Goal: Check status: Check status

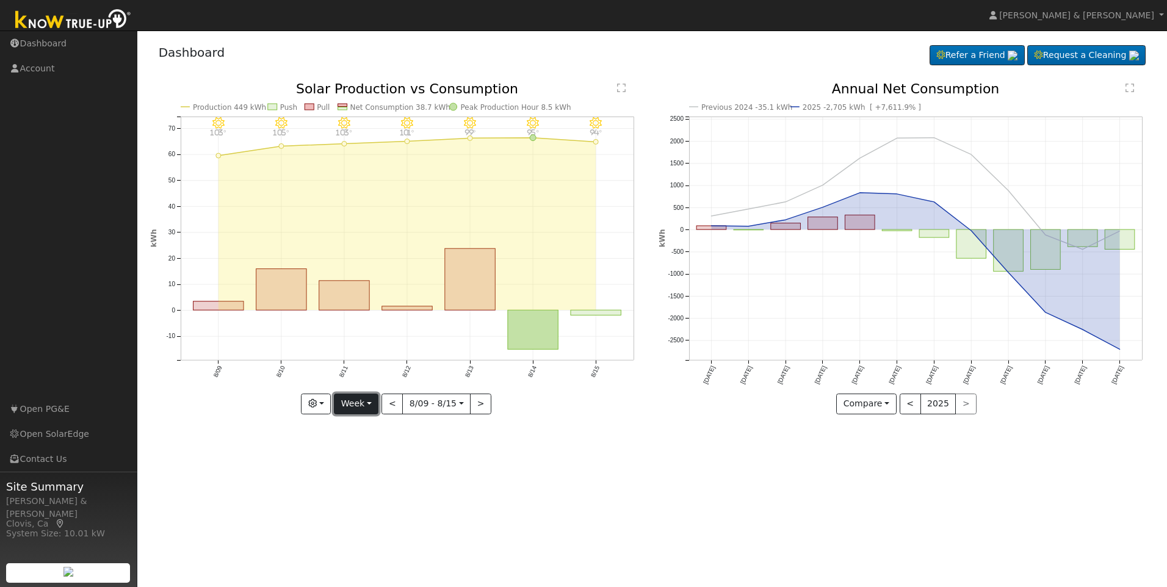
click at [374, 398] on button "Week" at bounding box center [356, 404] width 45 height 21
click at [379, 463] on link "Month" at bounding box center [376, 463] width 85 height 17
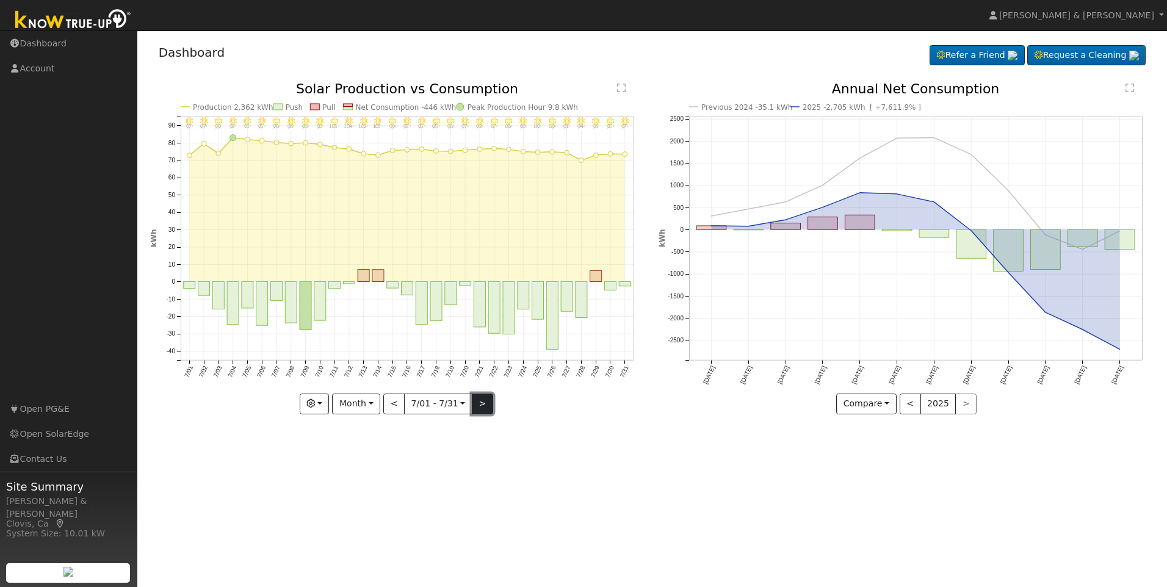
click at [478, 408] on button ">" at bounding box center [482, 404] width 21 height 21
type input "[DATE]"
